Goal: Transaction & Acquisition: Subscribe to service/newsletter

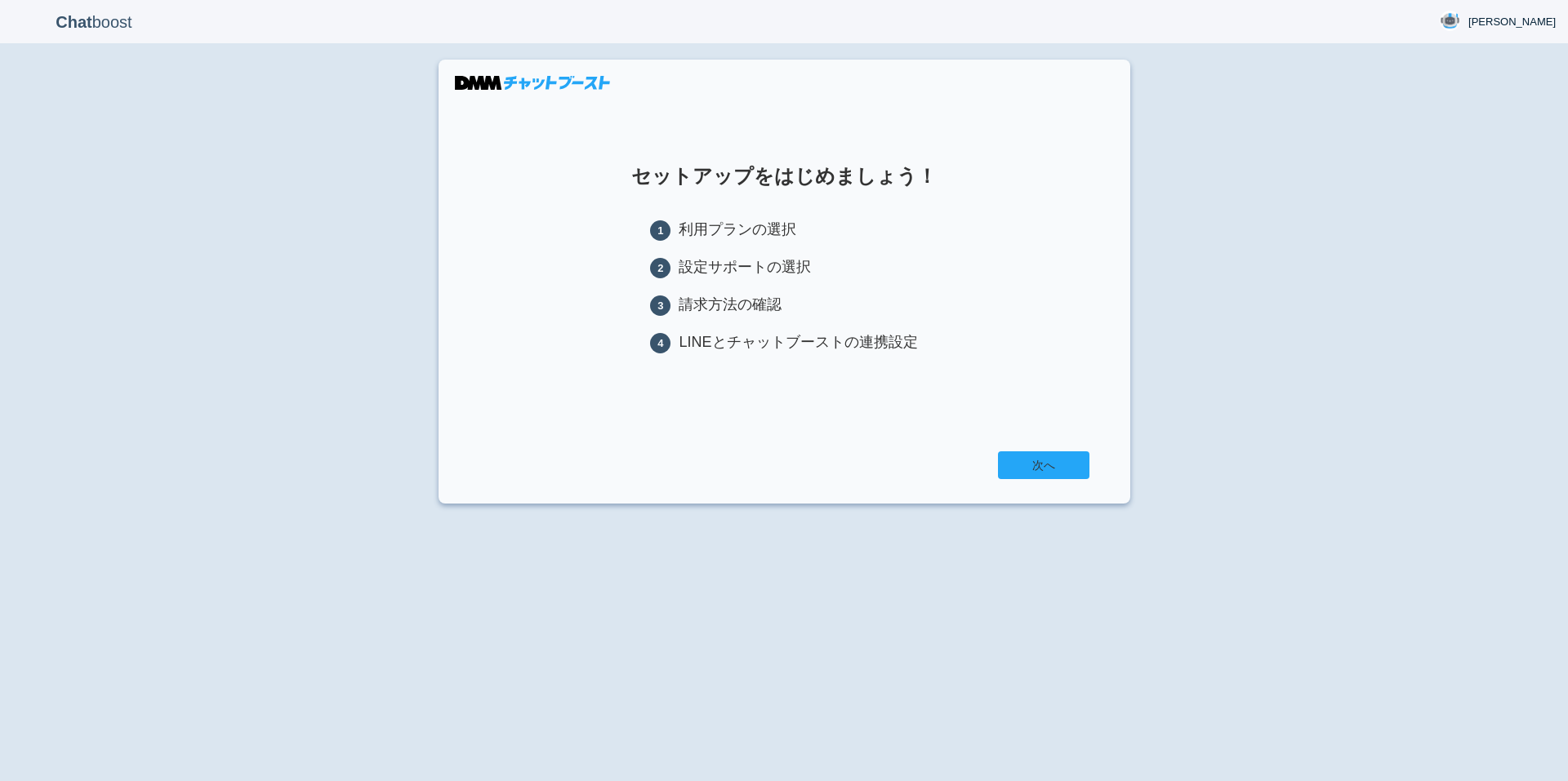
click at [1073, 476] on link "次へ" at bounding box center [1044, 465] width 92 height 28
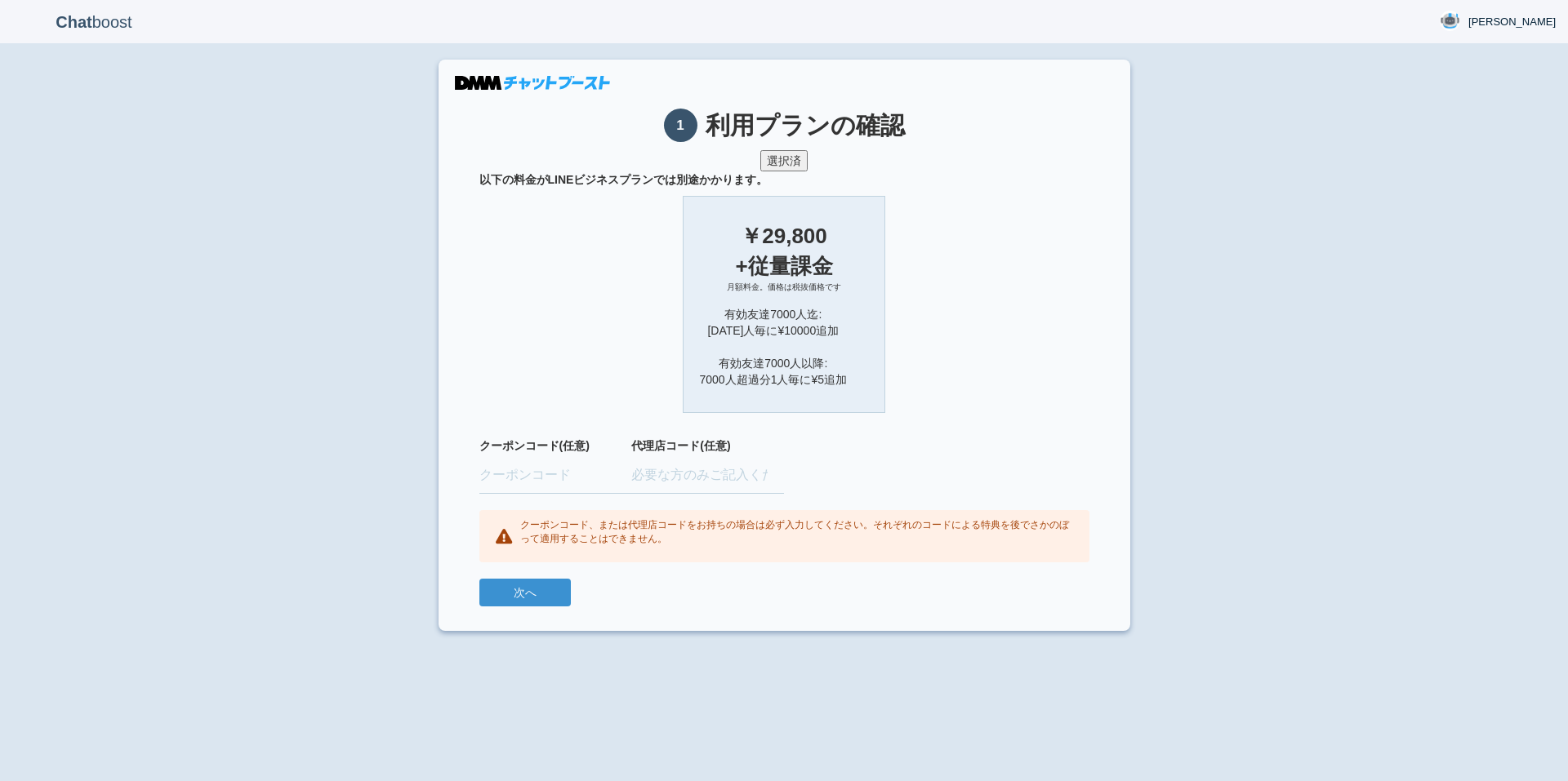
click at [815, 369] on div "有効友達7000人迄: 1000人毎に¥10000追加 有効友達7000人以降: 7000人超過分1人毎に¥5追加" at bounding box center [784, 347] width 169 height 82
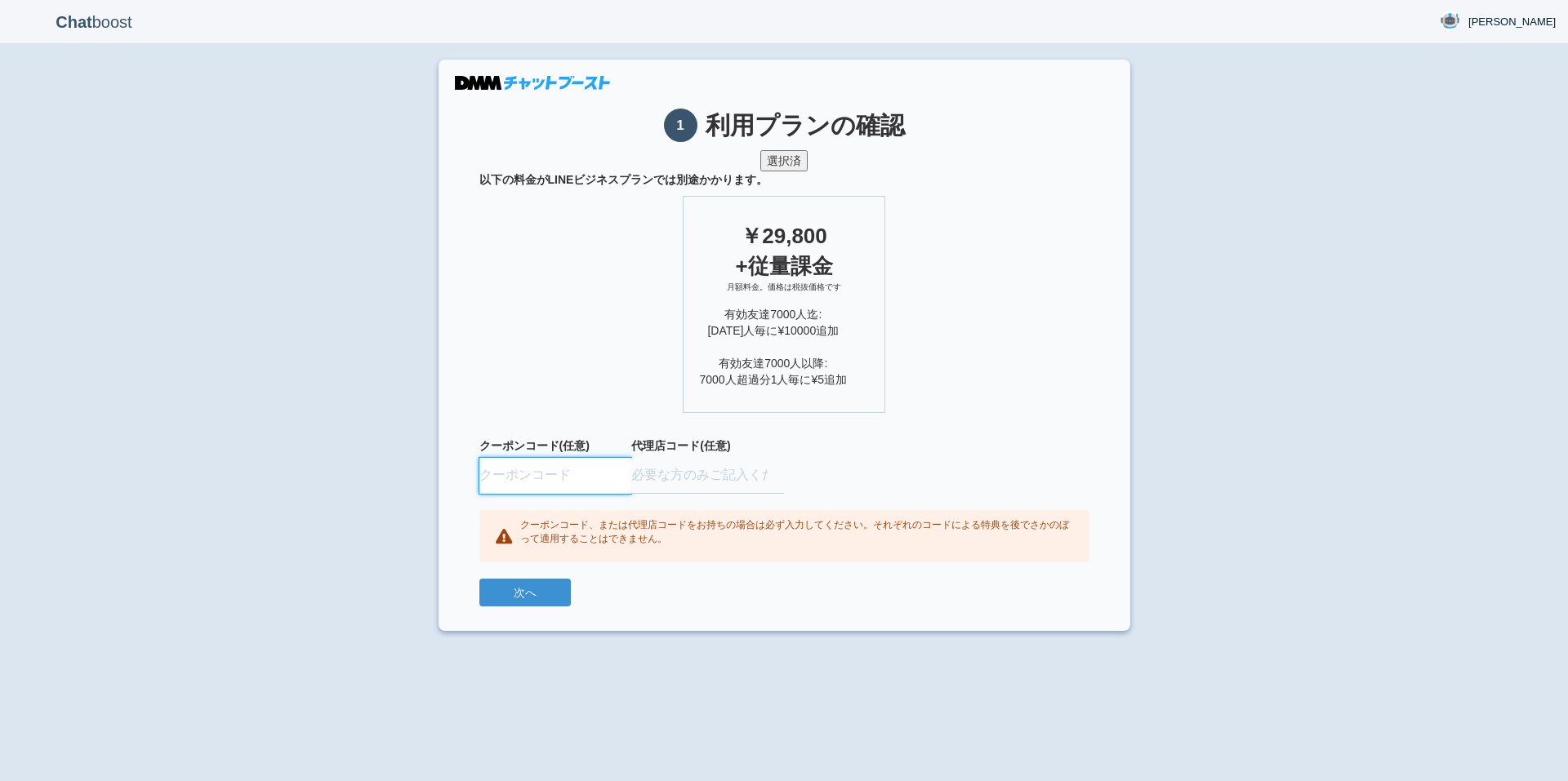
click at [537, 487] on input "text" at bounding box center [556, 475] width 153 height 36
click at [684, 470] on input "text" at bounding box center [708, 475] width 153 height 36
click at [561, 475] on input "text" at bounding box center [556, 475] width 153 height 36
click at [704, 478] on input "text" at bounding box center [708, 475] width 153 height 36
click at [524, 597] on button "次へ" at bounding box center [525, 592] width 92 height 28
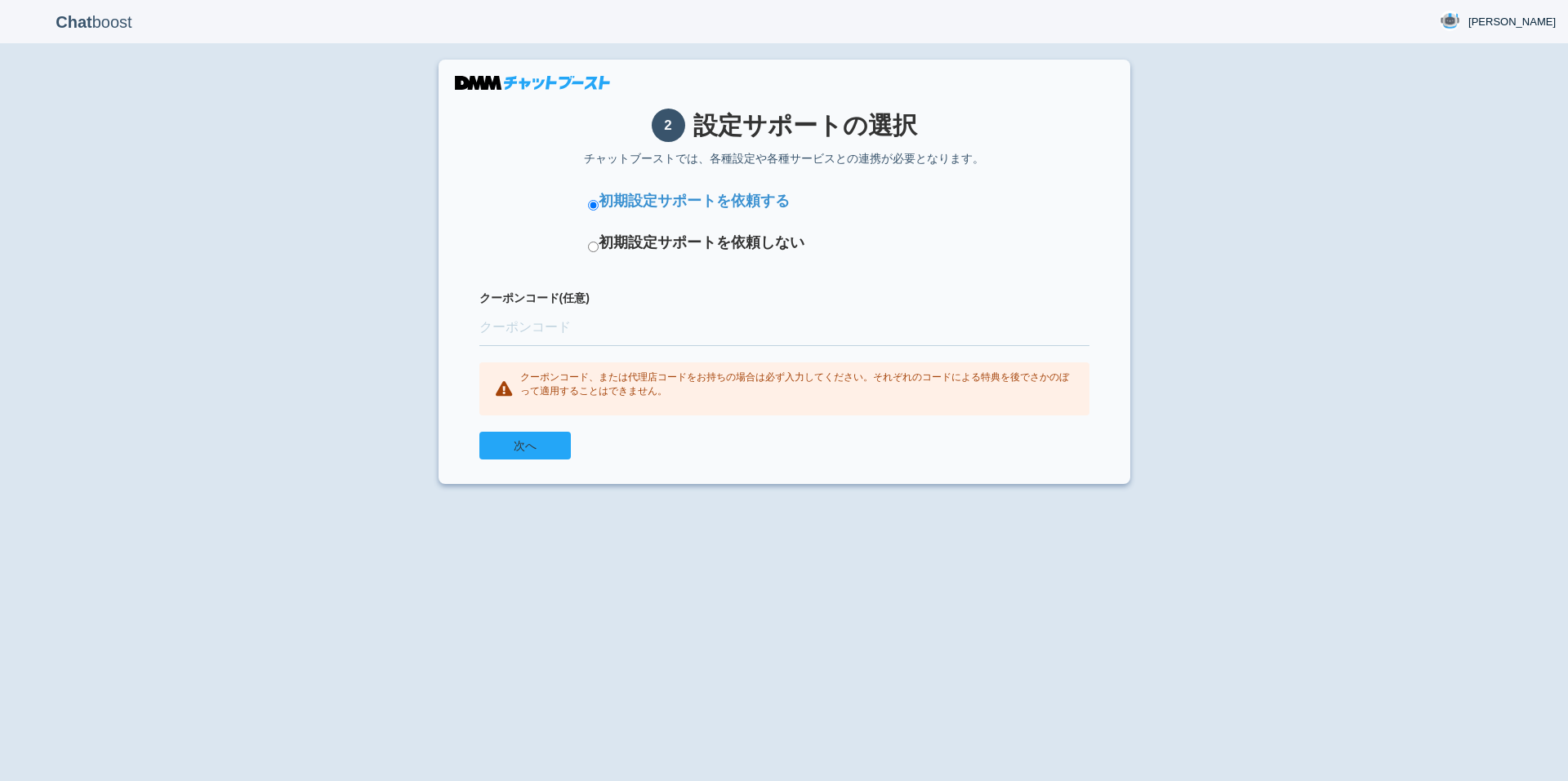
click at [550, 452] on button "次へ" at bounding box center [525, 445] width 92 height 28
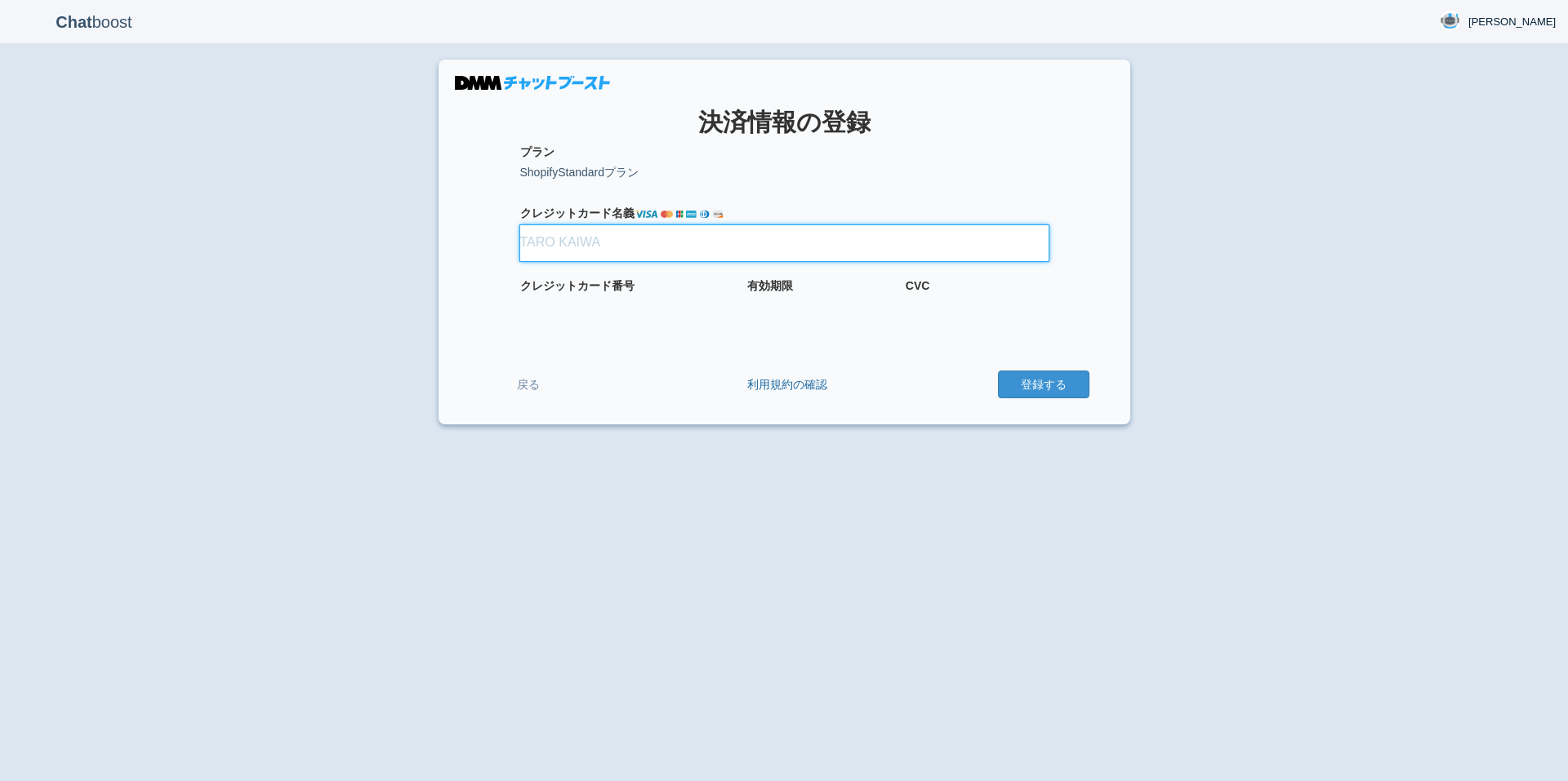
click at [605, 229] on input "クレジット カード名義" at bounding box center [785, 244] width 529 height 36
type input "T"
type input "TATSUYA　SUGIMOTO"
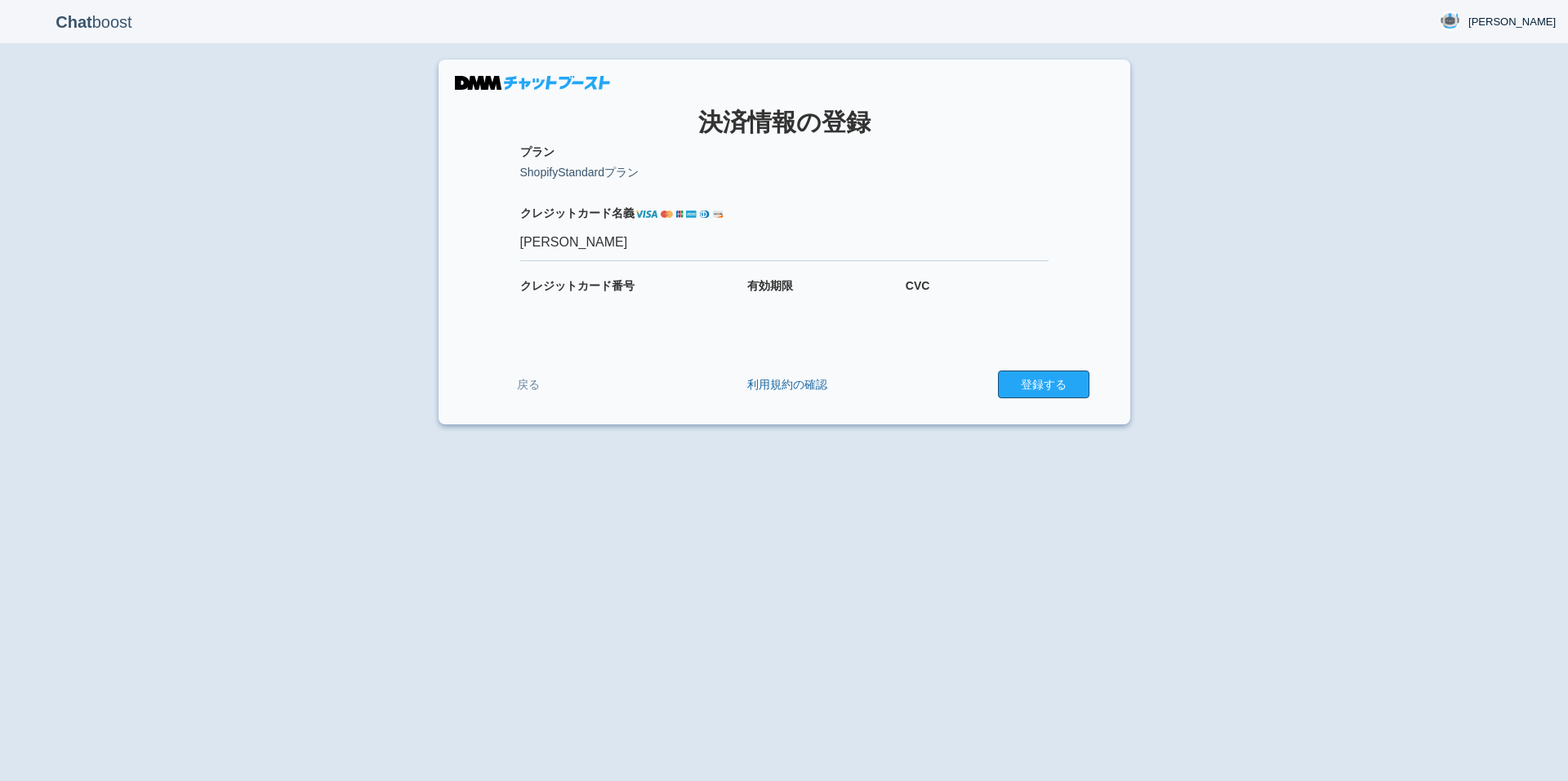
click at [1052, 381] on button "登録する" at bounding box center [1044, 384] width 92 height 28
click at [1049, 380] on button "登録する" at bounding box center [1044, 384] width 92 height 28
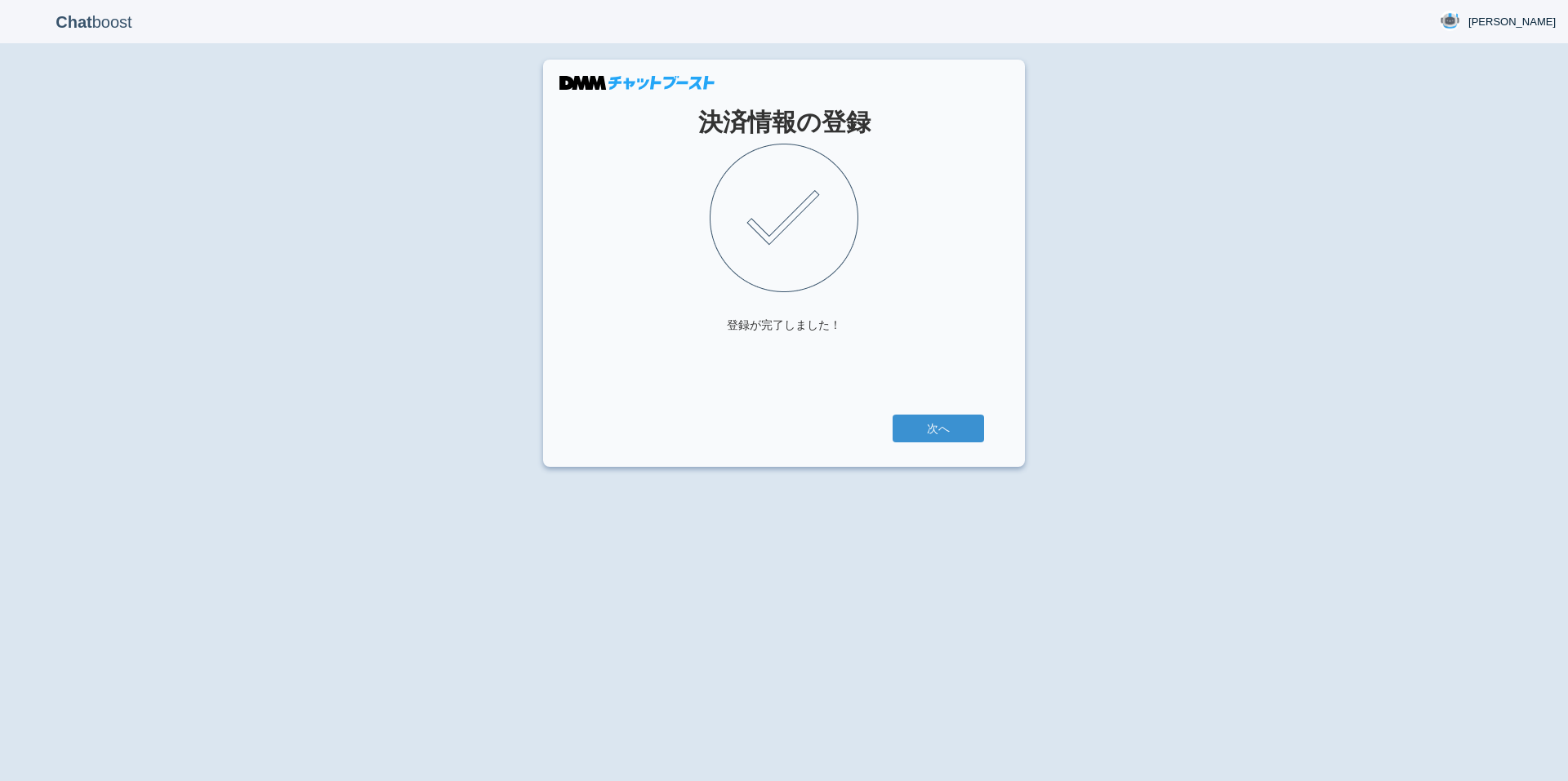
click at [957, 413] on section "決済情報の登録 登録が完了しました！ 次へ" at bounding box center [784, 262] width 482 height 407
click at [956, 418] on link "次へ" at bounding box center [939, 428] width 92 height 28
